Goal: Browse casually

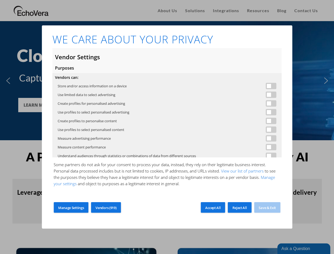
click at [267, 86] on span at bounding box center [271, 86] width 11 height 6
click at [267, 95] on span at bounding box center [271, 95] width 11 height 6
click at [267, 103] on span at bounding box center [271, 103] width 11 height 6
click at [267, 112] on span at bounding box center [271, 112] width 11 height 6
click at [267, 121] on span at bounding box center [271, 121] width 11 height 6
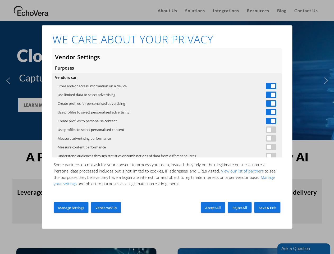
click at [267, 130] on span at bounding box center [271, 129] width 11 height 6
click at [267, 138] on span at bounding box center [271, 138] width 11 height 6
click at [267, 147] on span at bounding box center [271, 147] width 11 height 6
